Goal: Task Accomplishment & Management: Manage account settings

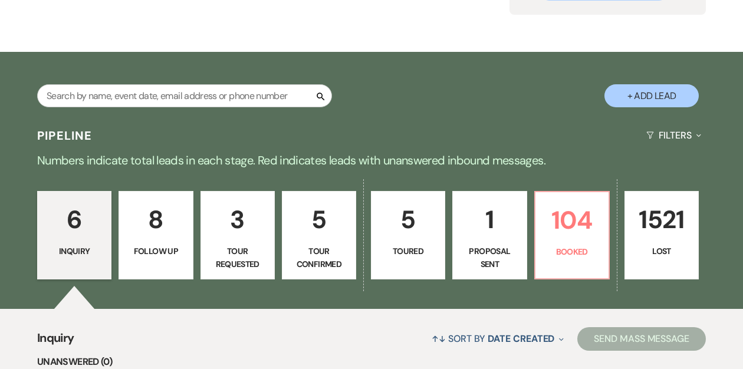
scroll to position [146, 0]
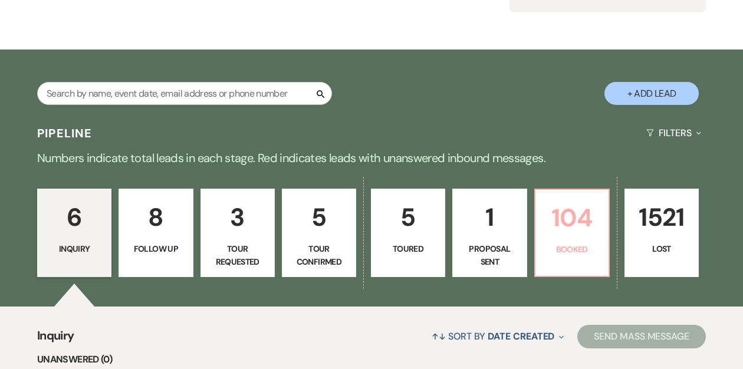
click at [574, 233] on p "104" at bounding box center [571, 217] width 59 height 39
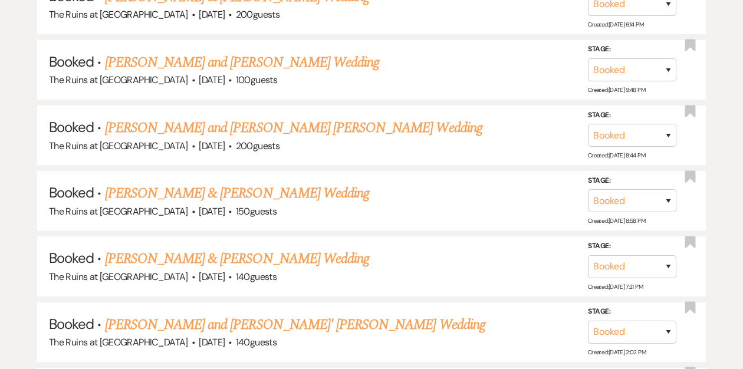
scroll to position [2196, 0]
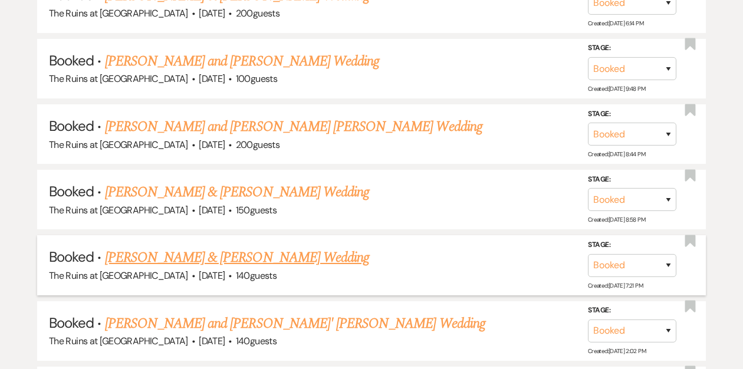
click at [229, 247] on link "[PERSON_NAME] & [PERSON_NAME] Wedding" at bounding box center [237, 257] width 264 height 21
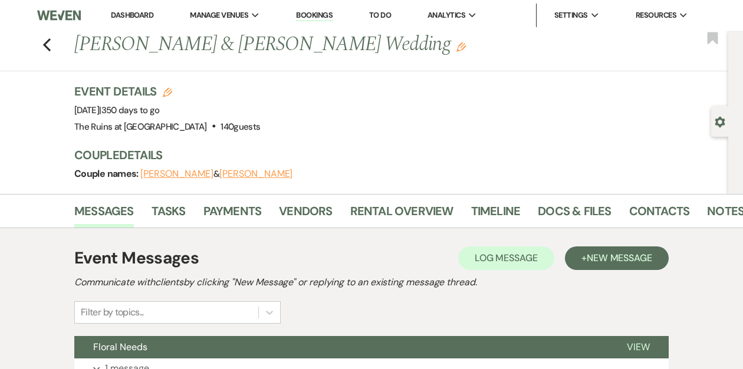
scroll to position [111, 0]
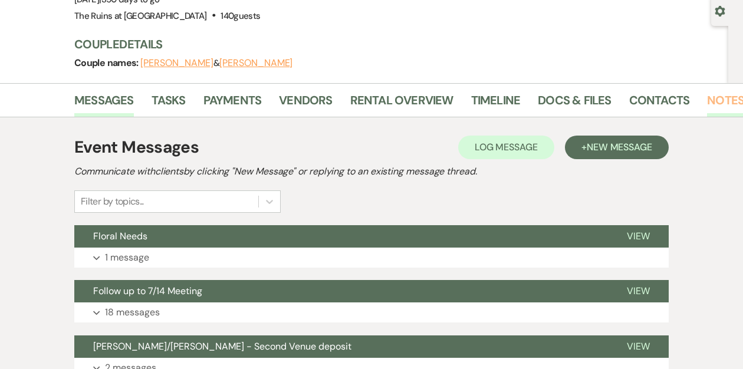
click at [707, 97] on link "Notes" at bounding box center [725, 104] width 37 height 26
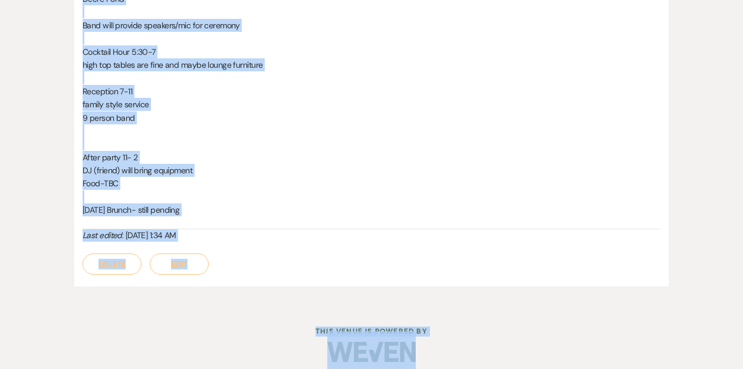
scroll to position [1978, 0]
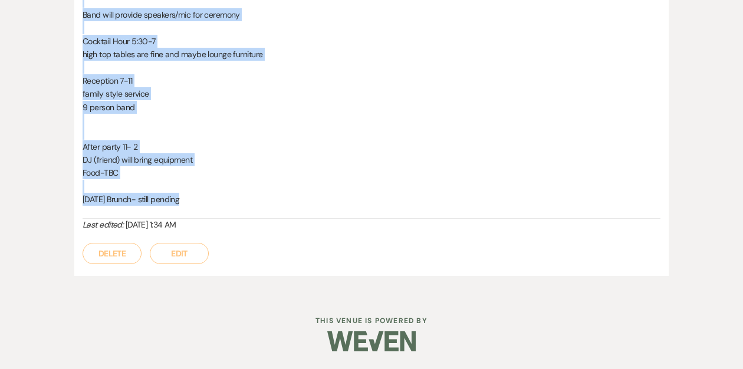
drag, startPoint x: 82, startPoint y: 151, endPoint x: 189, endPoint y: 202, distance: 118.7
copy div "5/8/68 Lorem Ipsu dolo Sitam -Conse adipi el Sedd (eiusmodtemp) -Inci utla e do…"
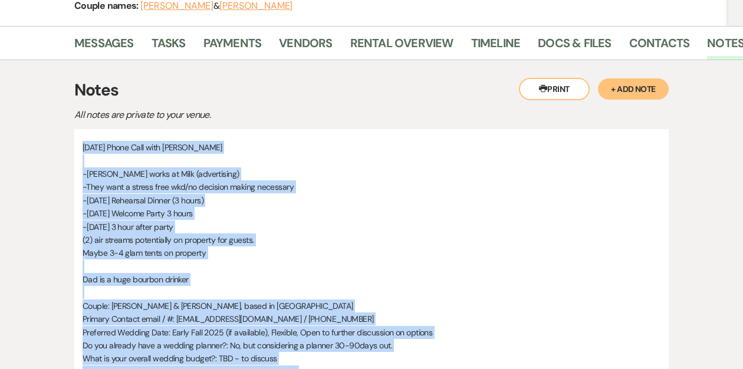
scroll to position [0, 0]
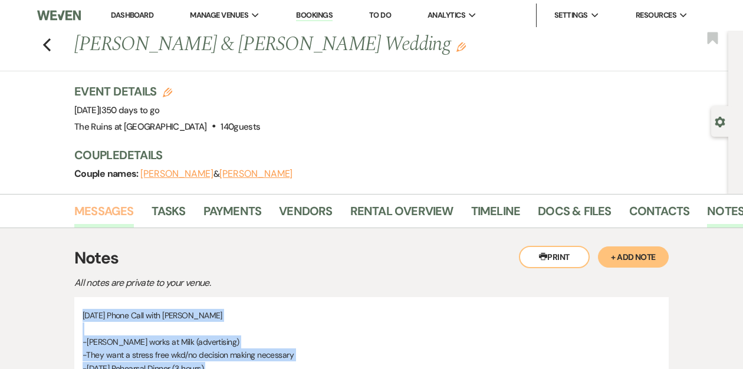
click at [95, 206] on link "Messages" at bounding box center [104, 215] width 60 height 26
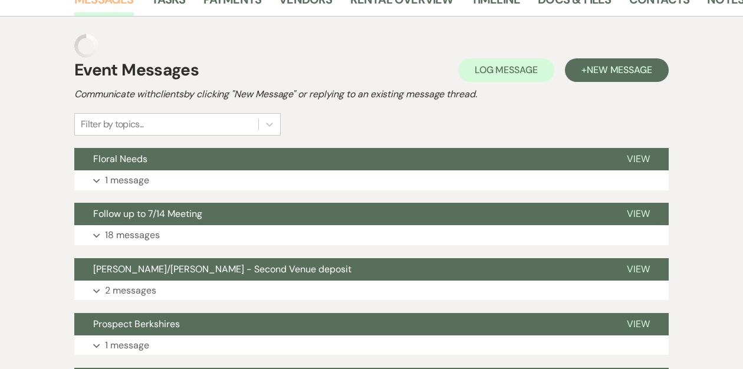
scroll to position [223, 0]
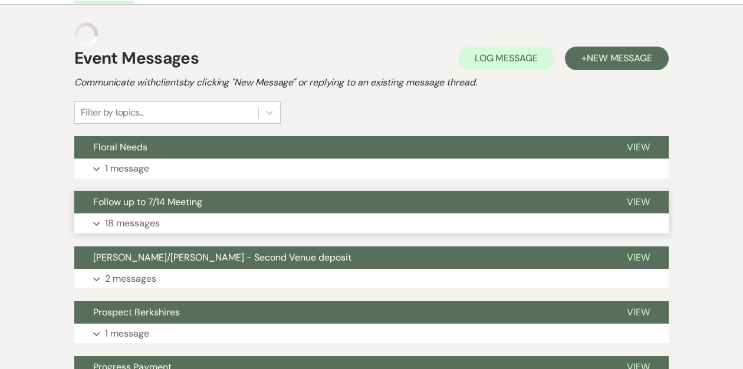
click at [173, 196] on span "Follow up to 7/14 Meeting" at bounding box center [147, 202] width 109 height 12
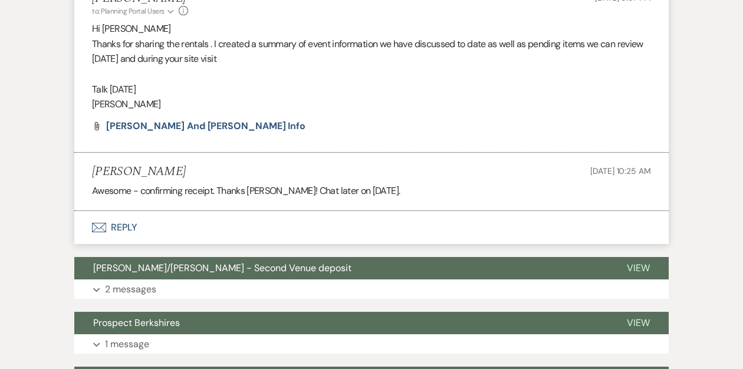
scroll to position [3206, 0]
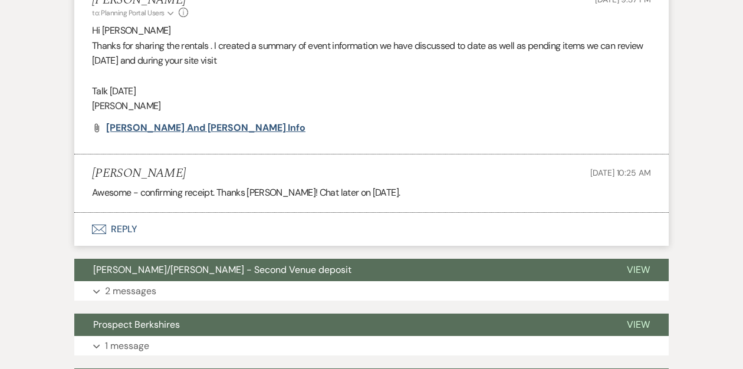
click at [172, 134] on span "[PERSON_NAME] and [PERSON_NAME] info" at bounding box center [205, 127] width 199 height 12
